Goal: Find specific page/section: Find specific page/section

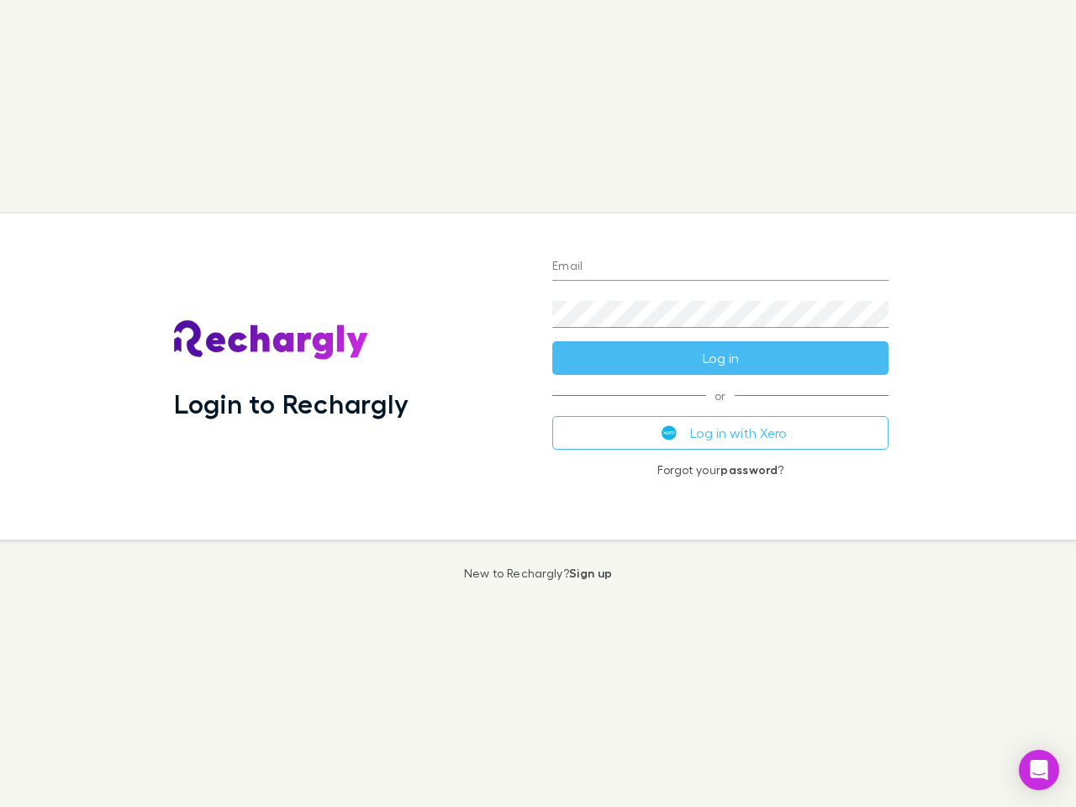
click at [538, 403] on div "Login to Rechargly" at bounding box center [350, 376] width 378 height 326
click at [720, 267] on input "Email" at bounding box center [720, 267] width 336 height 27
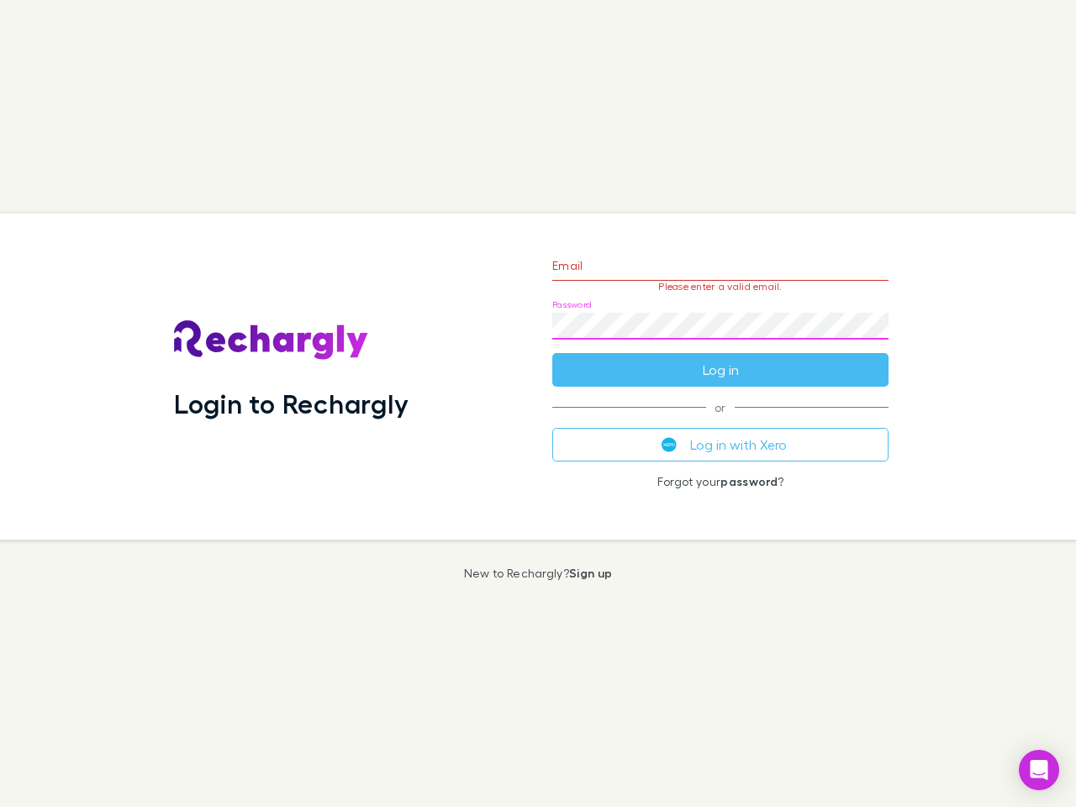
click at [720, 358] on form "Email Please enter a valid email. Password Log in" at bounding box center [720, 313] width 336 height 146
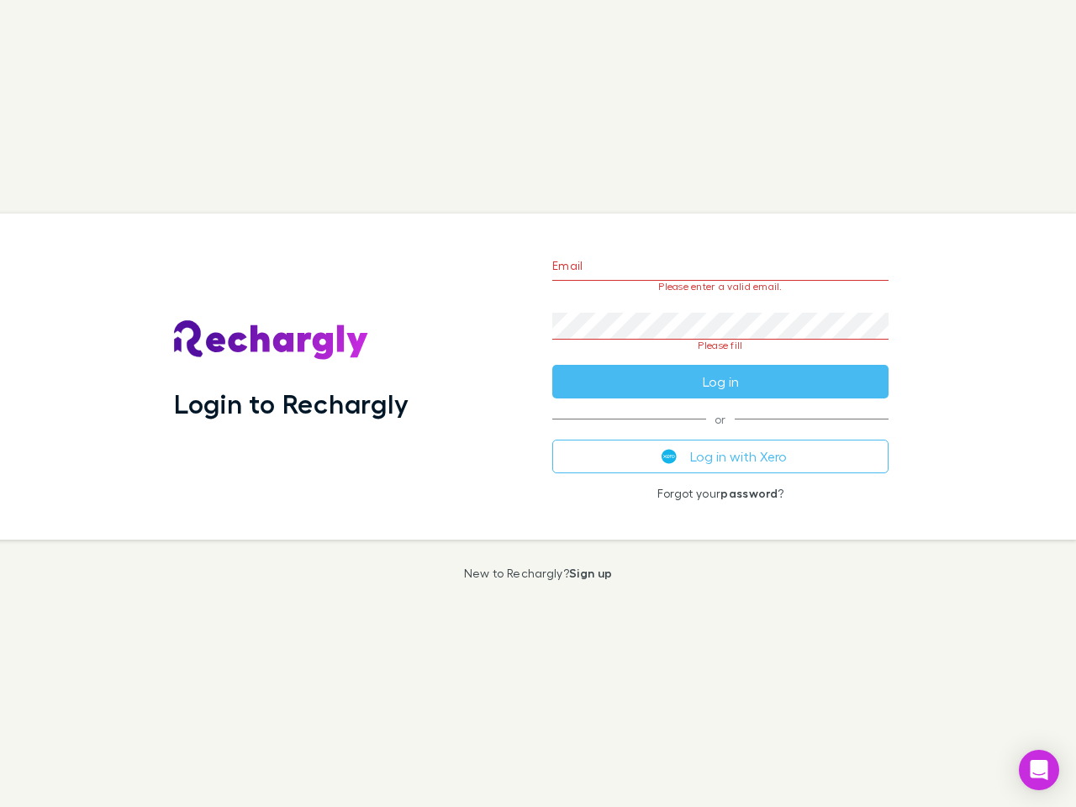
click at [720, 433] on div "Email Please enter a valid email. Password Please fill Log in or Log in with Xe…" at bounding box center [720, 376] width 363 height 326
click at [1039, 770] on icon "Open Intercom Messenger" at bounding box center [1039, 770] width 18 height 20
